Goal: Task Accomplishment & Management: Manage account settings

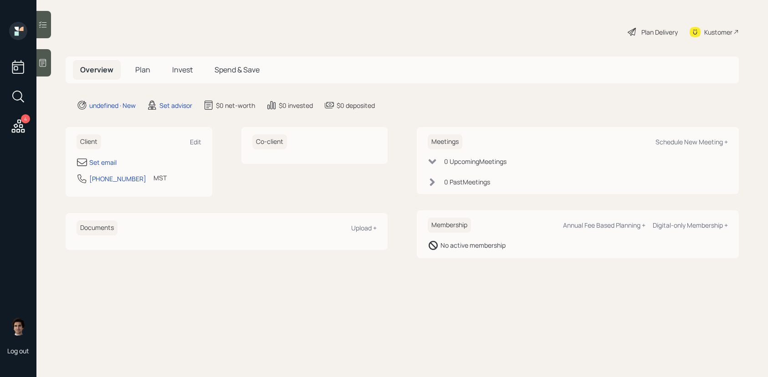
click at [662, 135] on div "Meetings Schedule New Meeting +" at bounding box center [577, 141] width 300 height 15
click at [671, 148] on div "Meetings Schedule New Meeting +" at bounding box center [577, 141] width 300 height 15
click at [673, 142] on div "Schedule New Meeting +" at bounding box center [691, 141] width 72 height 9
select select "round-[PERSON_NAME]"
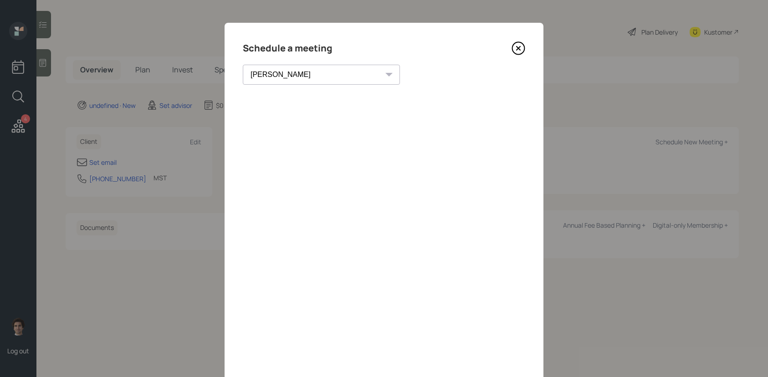
click at [305, 84] on select "[PERSON_NAME] [PERSON_NAME] [PERSON_NAME] [PERSON_NAME] [PERSON_NAME] [PERSON_N…" at bounding box center [321, 75] width 157 height 20
click at [513, 51] on icon at bounding box center [518, 48] width 14 height 14
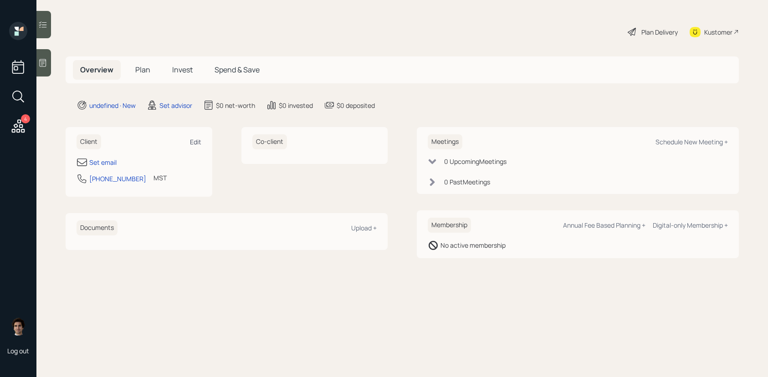
click at [198, 145] on div "Edit" at bounding box center [195, 141] width 11 height 9
click at [198, 145] on main "Plan Delivery Kustomer Overview Plan Invest Spend & Save undefined · New Set ad…" at bounding box center [401, 188] width 731 height 377
select select "America/Denver"
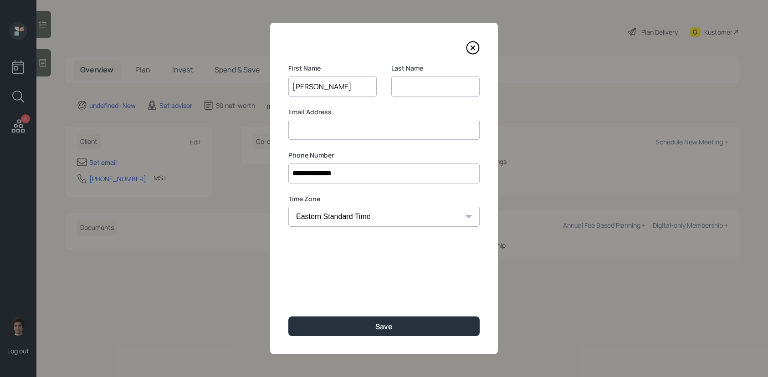
type input "Stanley"
click at [420, 90] on input at bounding box center [435, 86] width 88 height 20
click at [405, 132] on input at bounding box center [383, 130] width 191 height 20
click at [412, 87] on input "Loeffer" at bounding box center [435, 86] width 88 height 20
type input "Loeffler"
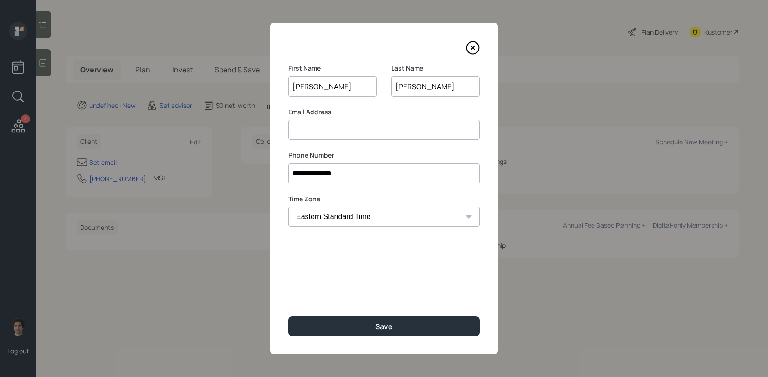
click at [402, 130] on input at bounding box center [383, 130] width 191 height 20
type input "[EMAIL_ADDRESS][DOMAIN_NAME]"
click at [393, 216] on select "Eastern Standard Time Central Standard Time Mountain Standard Time Pacific Stan…" at bounding box center [383, 217] width 191 height 20
select select "America/Chicago"
click at [288, 207] on select "Eastern Standard Time Central Standard Time Mountain Standard Time Pacific Stan…" at bounding box center [383, 217] width 191 height 20
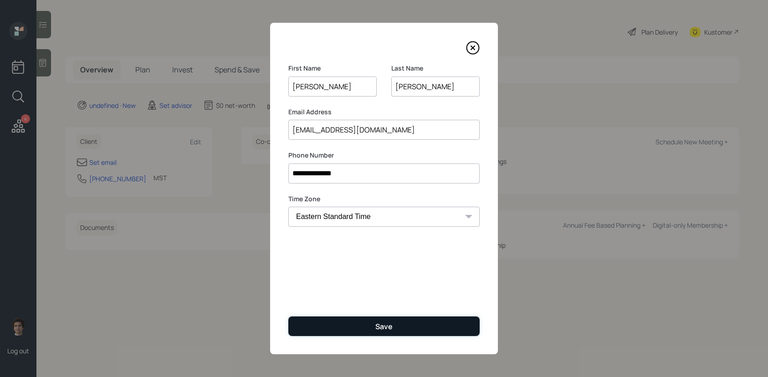
click at [355, 324] on button "Save" at bounding box center [383, 326] width 191 height 20
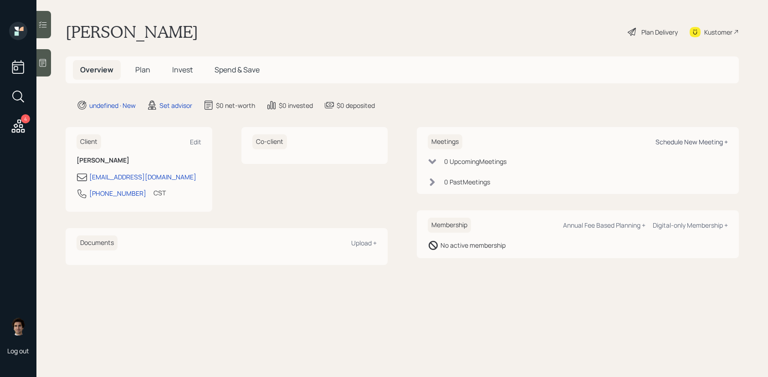
click at [686, 143] on div "Schedule New Meeting +" at bounding box center [691, 141] width 72 height 9
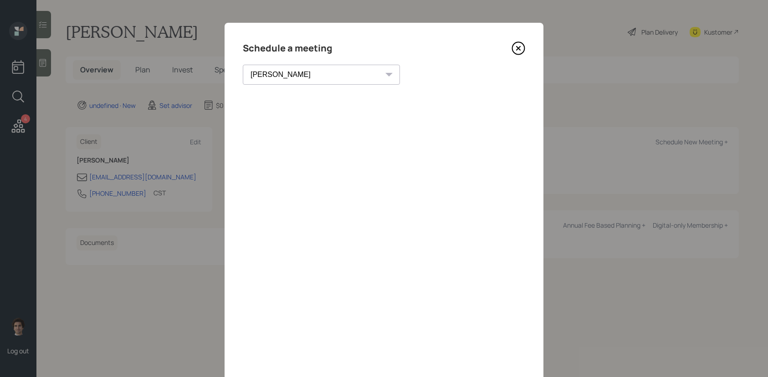
click at [307, 73] on div "[PERSON_NAME] [PERSON_NAME] [PERSON_NAME] [PERSON_NAME] [PERSON_NAME] [PERSON_N…" at bounding box center [321, 75] width 157 height 20
click at [290, 75] on select "[PERSON_NAME] [PERSON_NAME] [PERSON_NAME] [PERSON_NAME] [PERSON_NAME] [PERSON_N…" at bounding box center [321, 75] width 157 height 20
select select "59554aeb-d739-4552-90b9-0d27d70b4bf7"
click at [243, 65] on select "[PERSON_NAME] [PERSON_NAME] [PERSON_NAME] [PERSON_NAME] [PERSON_NAME] [PERSON_N…" at bounding box center [321, 75] width 157 height 20
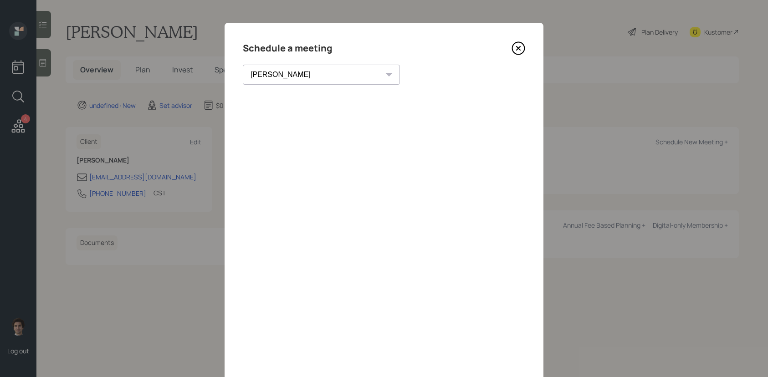
click at [311, 82] on select "[PERSON_NAME] [PERSON_NAME] [PERSON_NAME] [PERSON_NAME] [PERSON_NAME] [PERSON_N…" at bounding box center [321, 75] width 157 height 20
select select "59554aeb-d739-4552-90b9-0d27d70b4bf7"
click at [243, 65] on select "[PERSON_NAME] [PERSON_NAME] [PERSON_NAME] [PERSON_NAME] [PERSON_NAME] [PERSON_N…" at bounding box center [321, 75] width 157 height 20
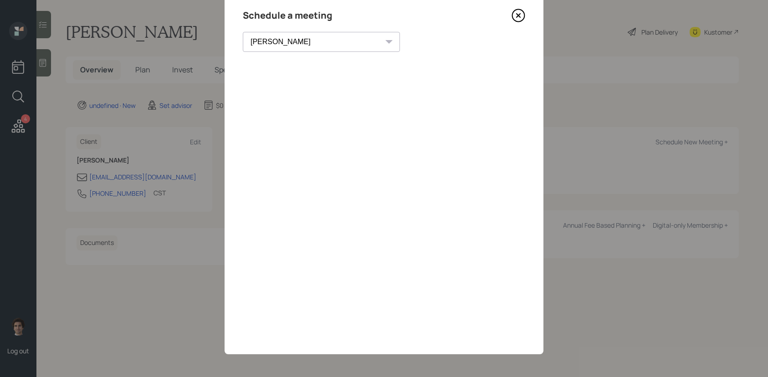
click at [520, 18] on icon at bounding box center [518, 16] width 14 height 14
